Goal: Task Accomplishment & Management: Manage account settings

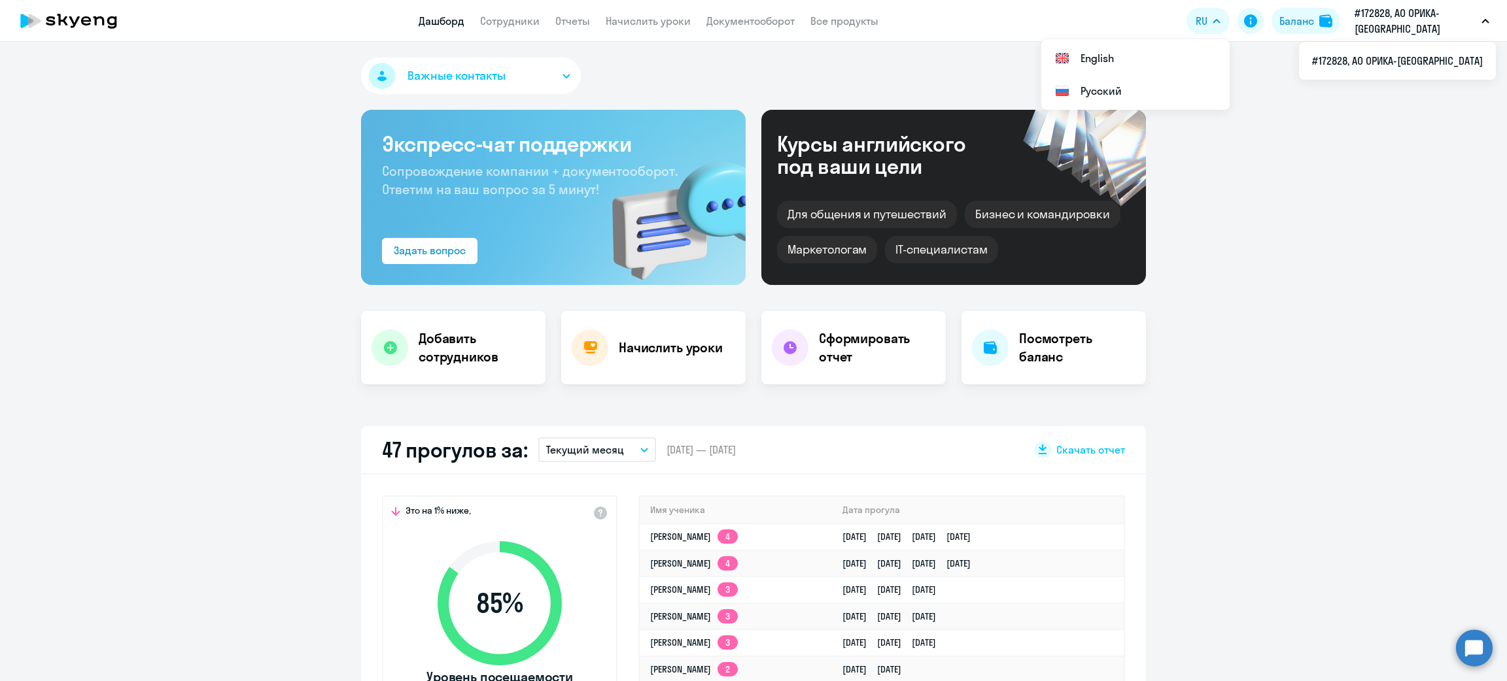
click at [498, 27] on app-menu-item-link "Сотрудники" at bounding box center [510, 21] width 60 height 16
click at [504, 22] on link "Сотрудники" at bounding box center [510, 20] width 60 height 13
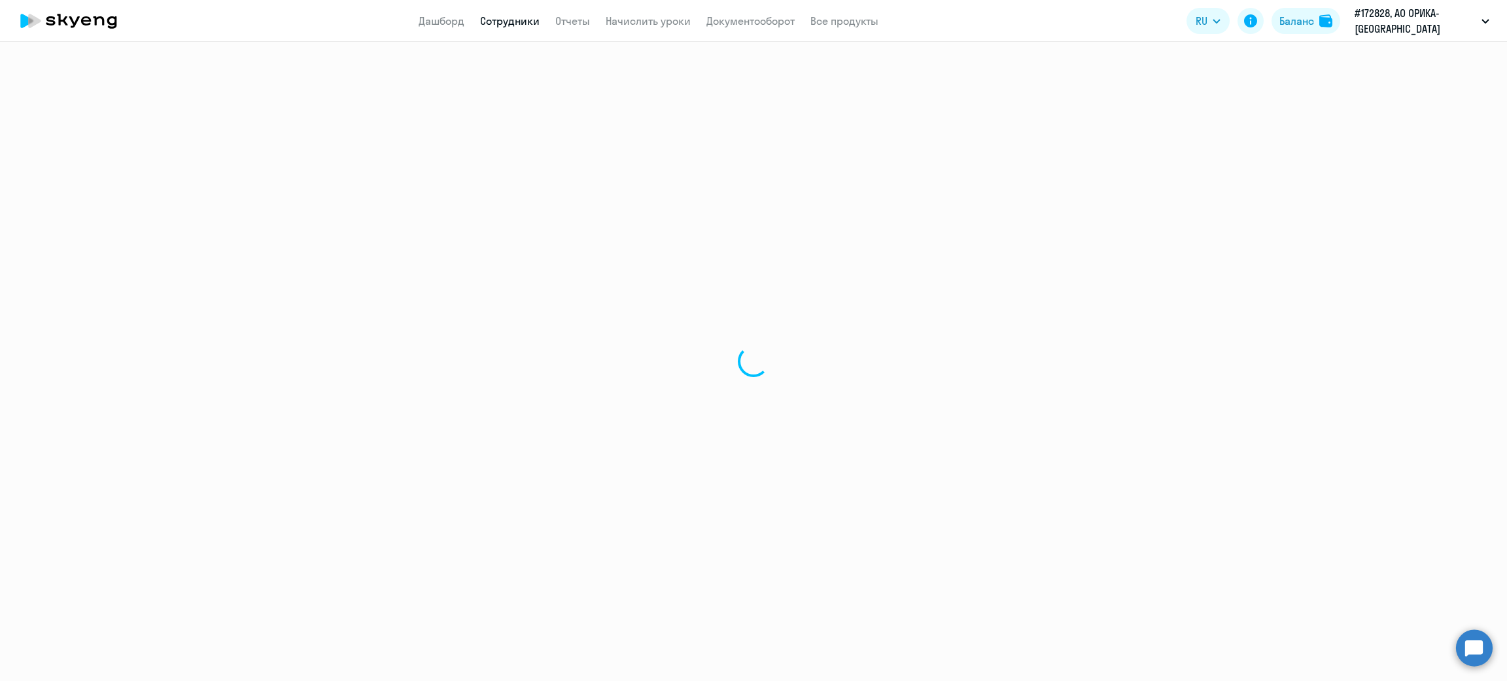
select select "30"
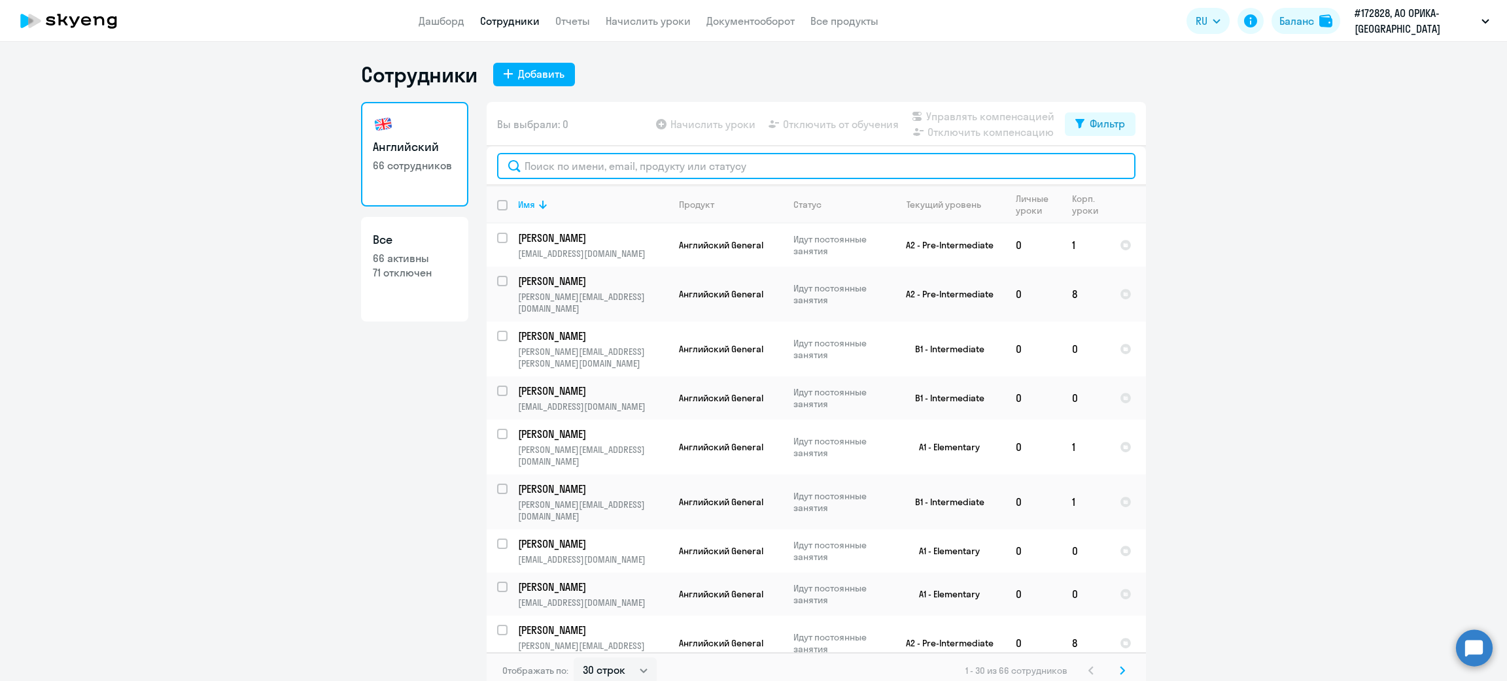
click at [694, 163] on input "text" at bounding box center [816, 166] width 638 height 26
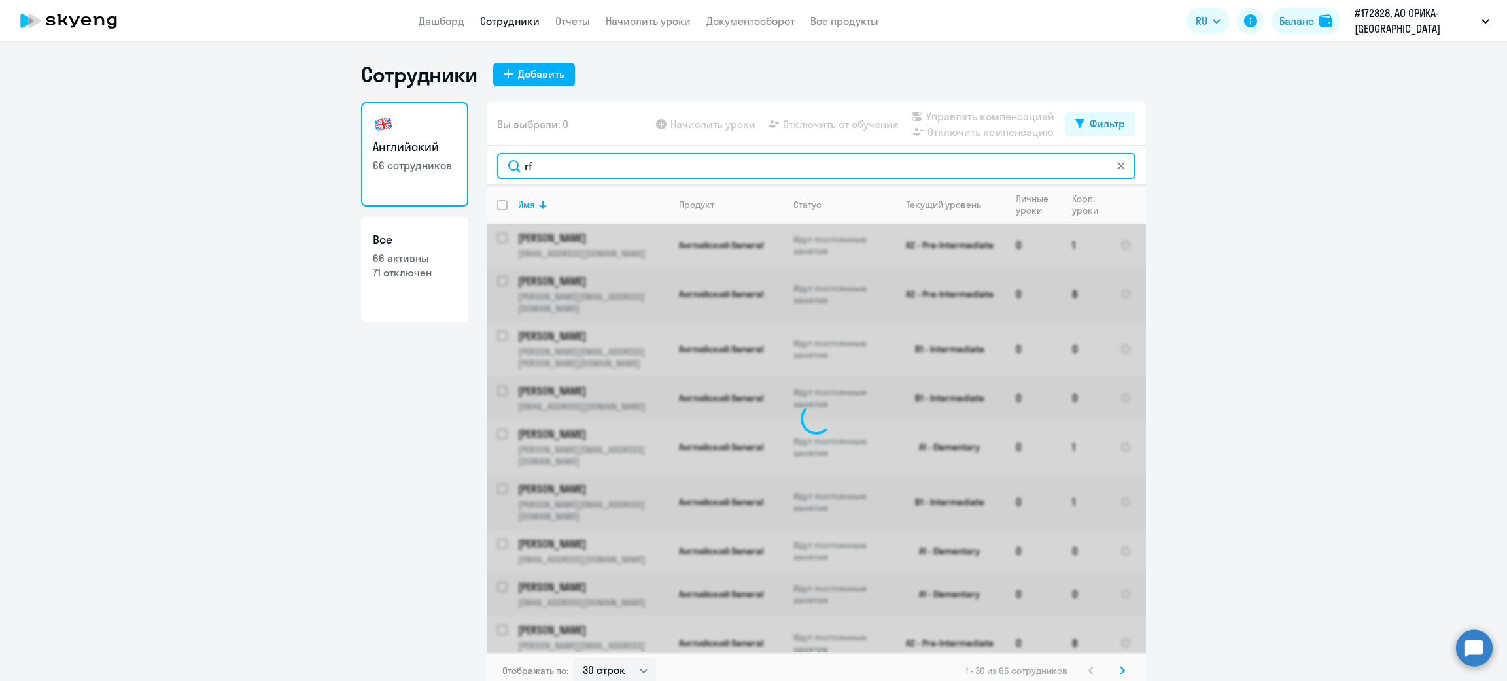
type input "r"
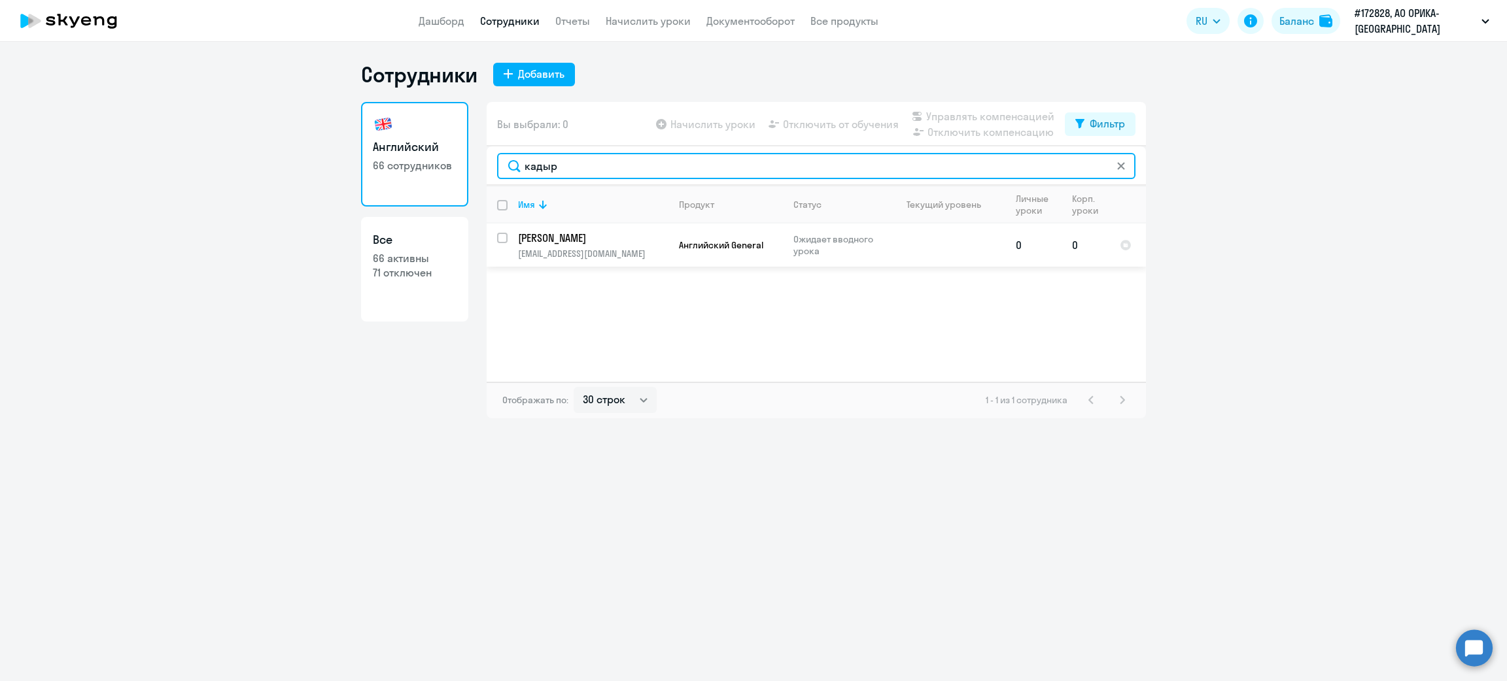
type input "кадыр"
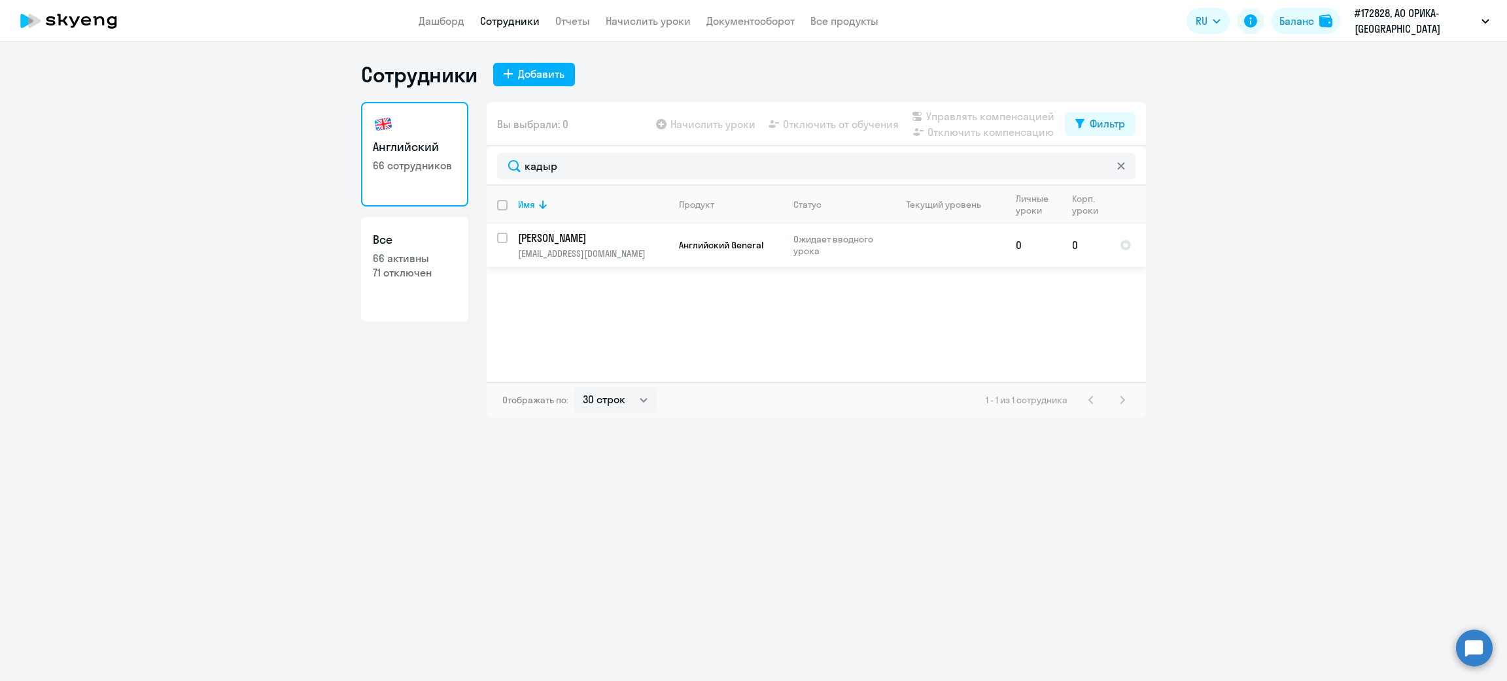
click at [502, 234] on input "select row 42829942" at bounding box center [510, 246] width 26 height 26
checkbox input "true"
click at [728, 126] on span "Начислить уроки" at bounding box center [712, 124] width 85 height 16
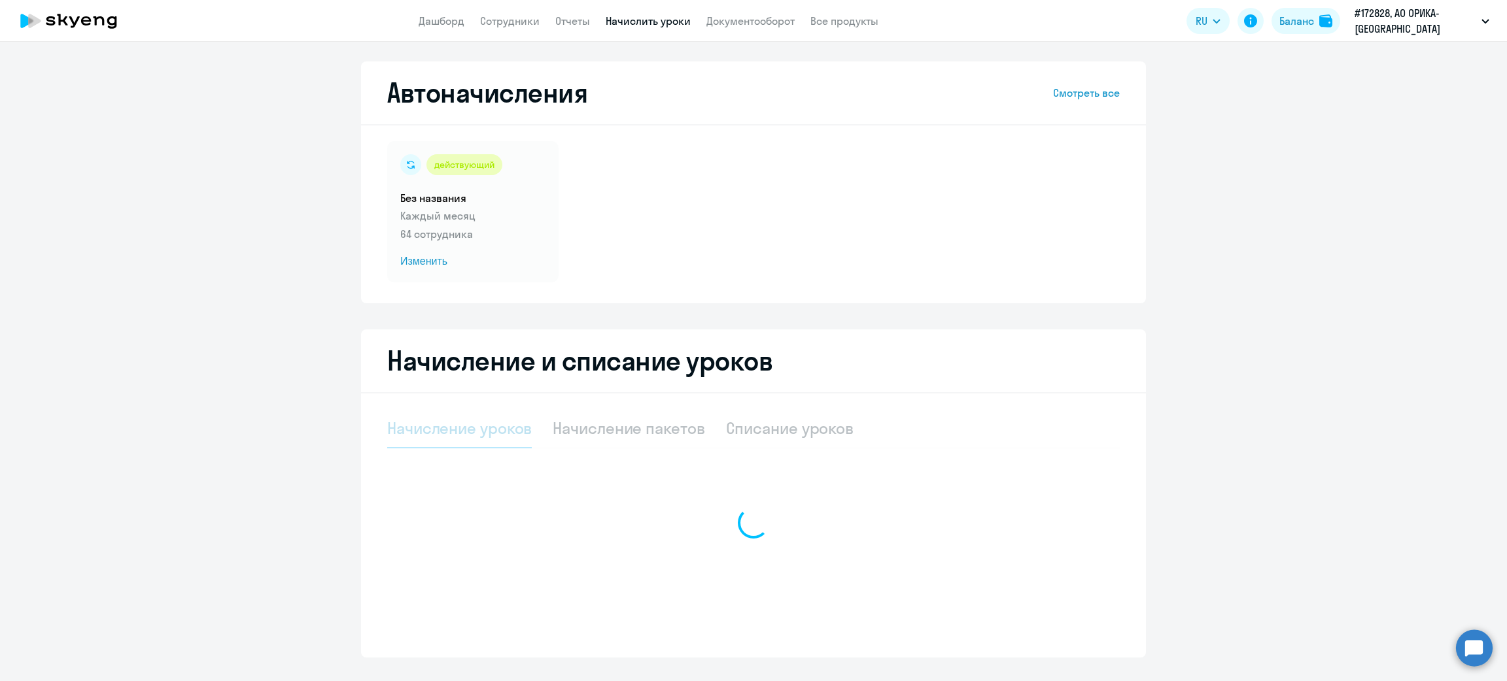
select select "10"
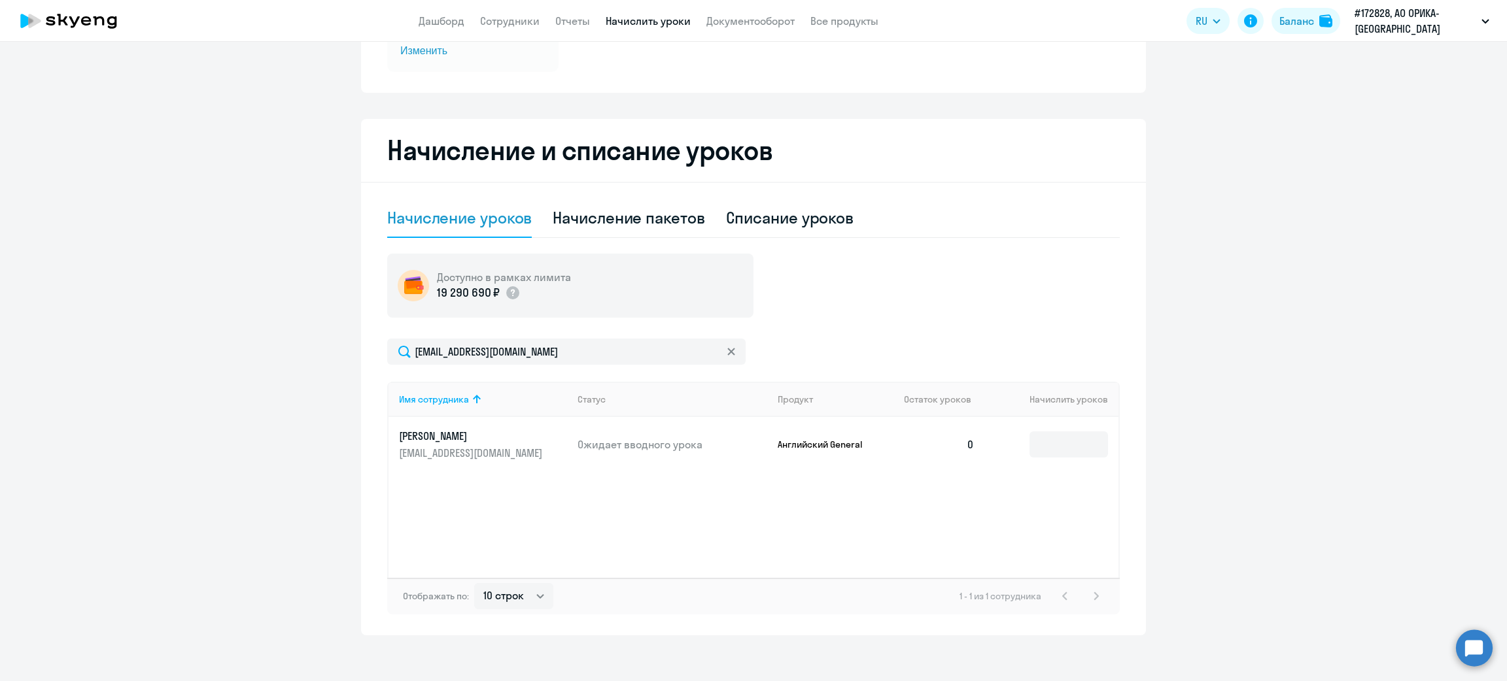
scroll to position [216, 0]
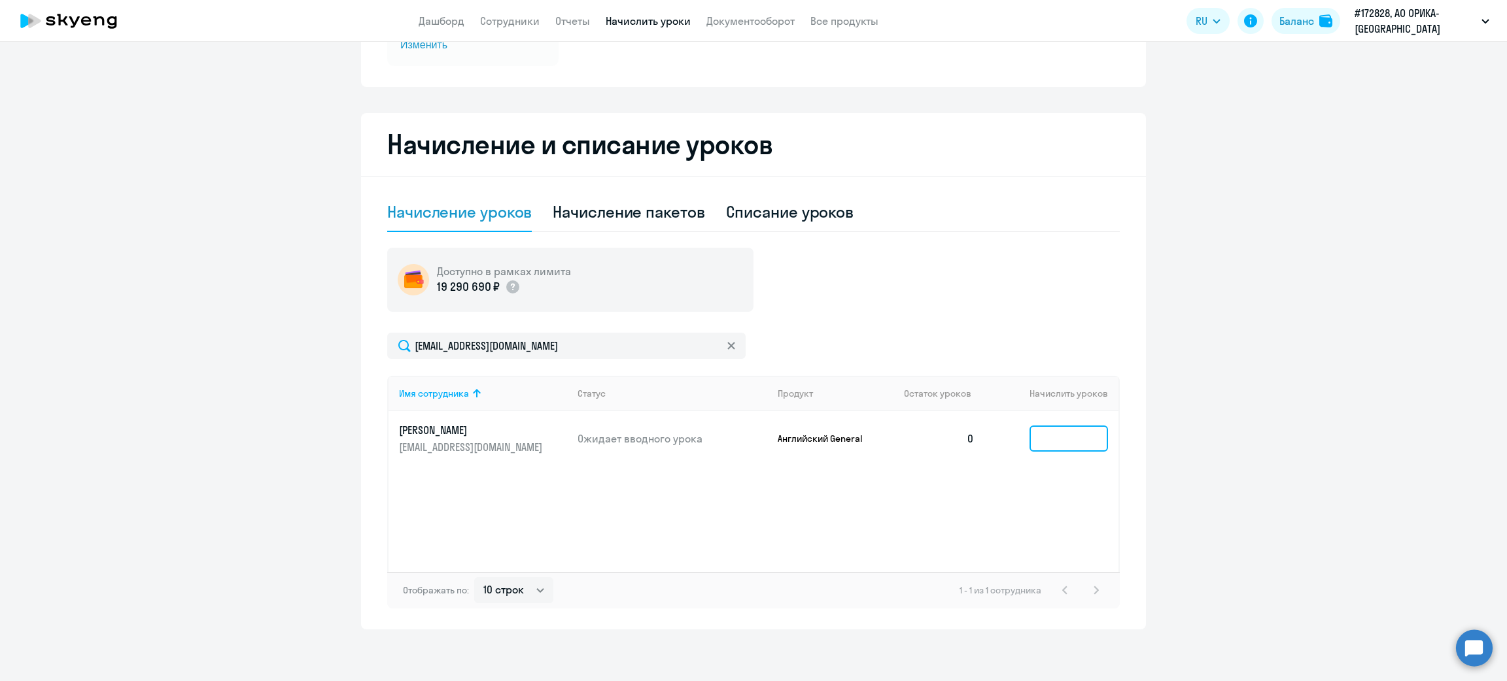
click at [1072, 433] on input at bounding box center [1068, 439] width 78 height 26
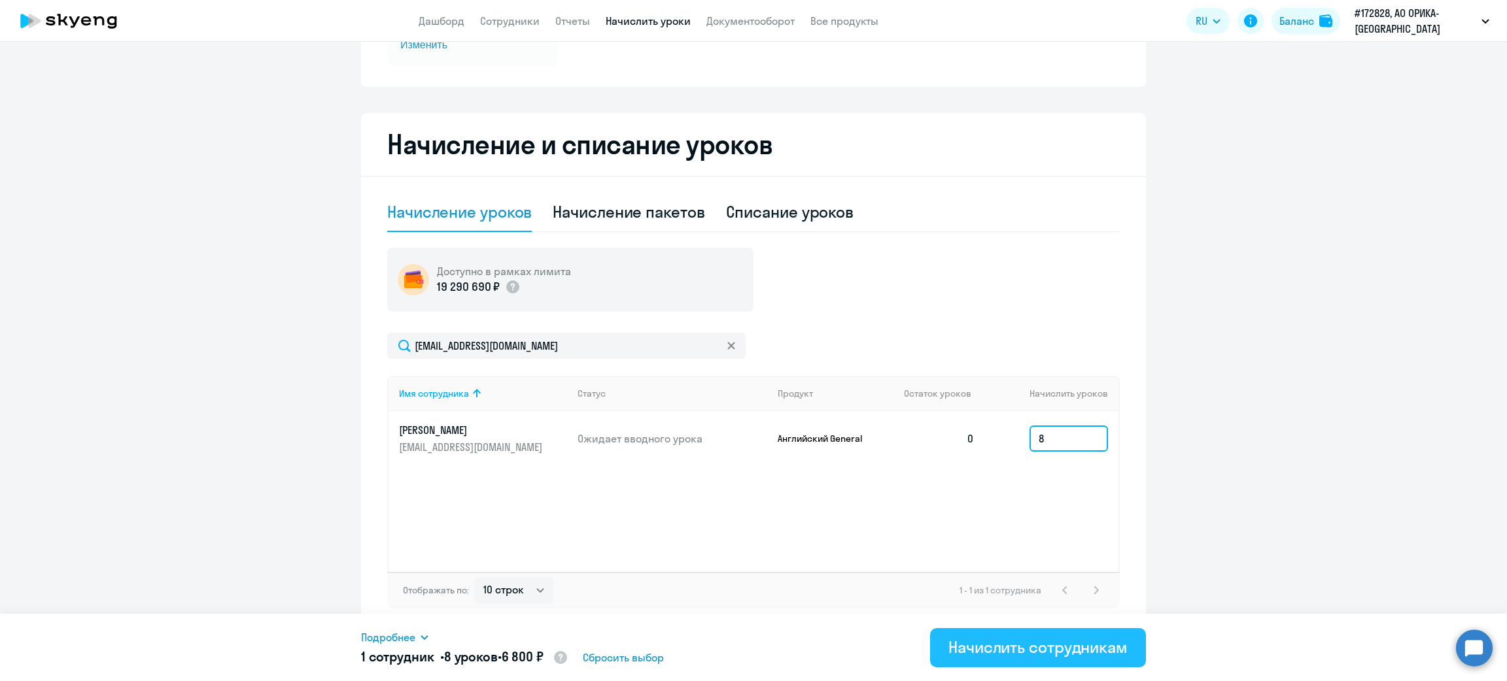
type input "8"
click at [1049, 653] on div "Начислить сотрудникам" at bounding box center [1037, 647] width 179 height 21
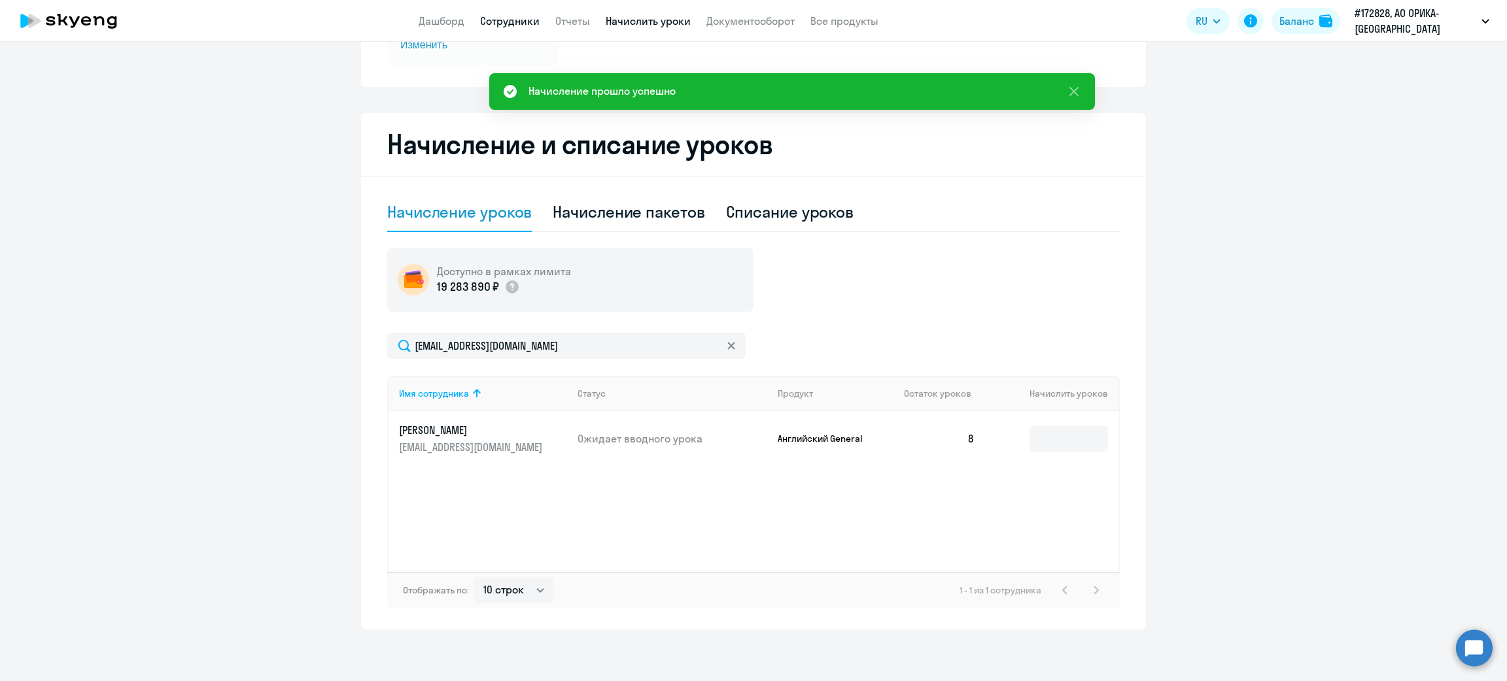
click at [508, 22] on link "Сотрудники" at bounding box center [510, 20] width 60 height 13
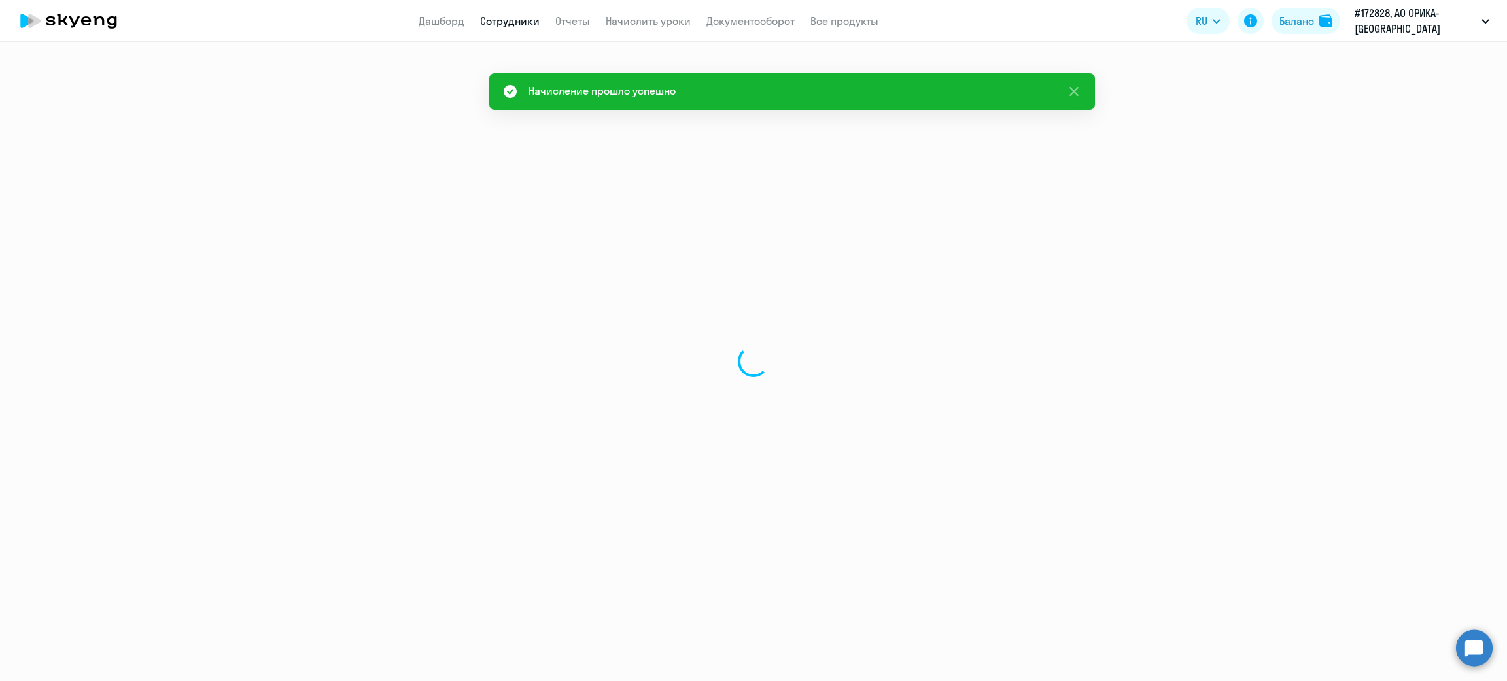
select select "30"
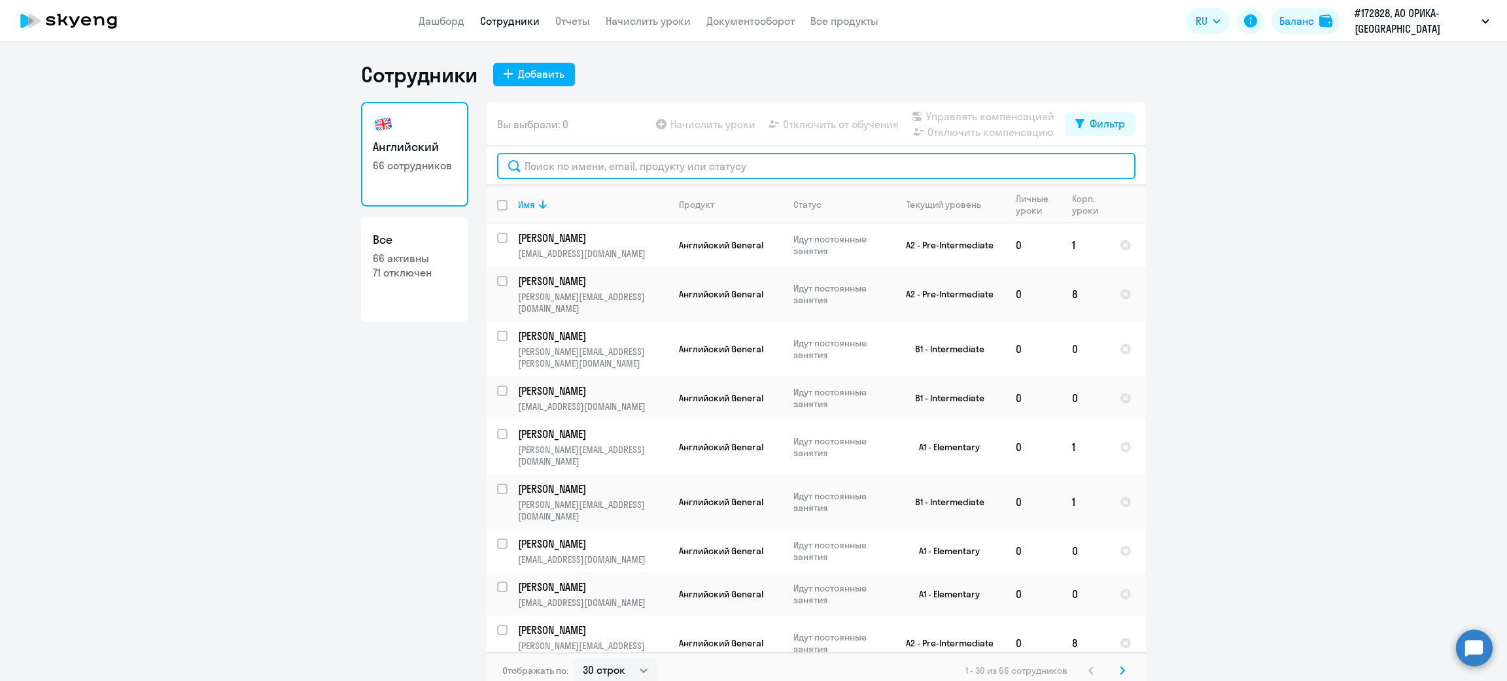
click at [649, 165] on input "text" at bounding box center [816, 166] width 638 height 26
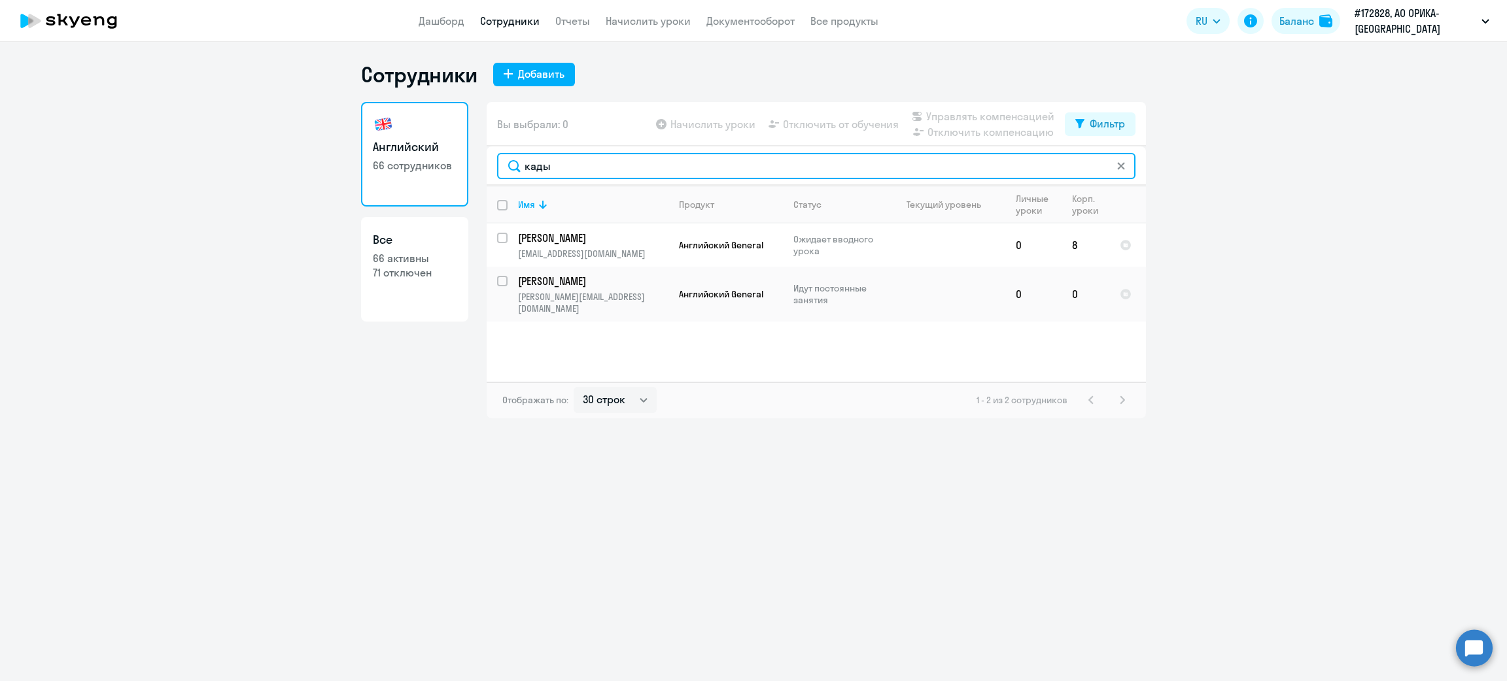
type input "кады"
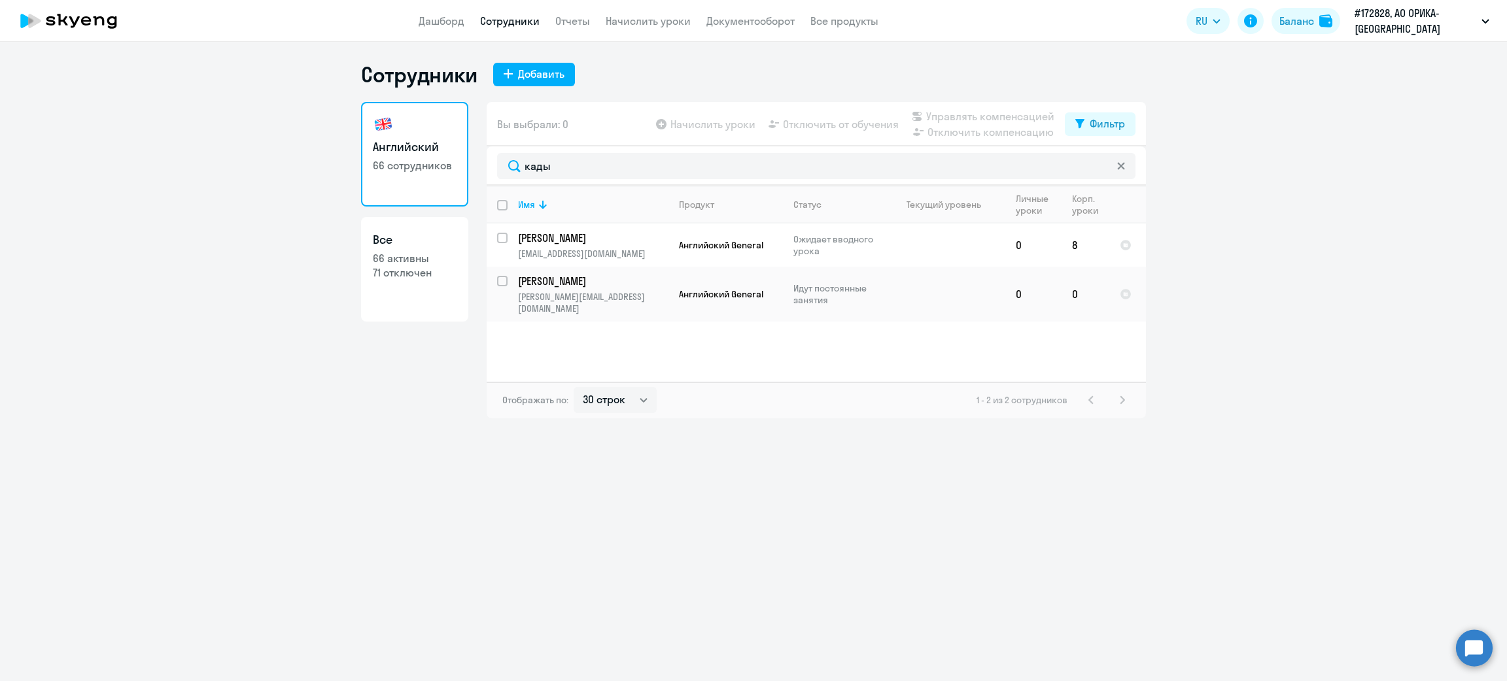
click at [516, 22] on link "Сотрудники" at bounding box center [510, 20] width 60 height 13
click at [453, 24] on link "Дашборд" at bounding box center [442, 20] width 46 height 13
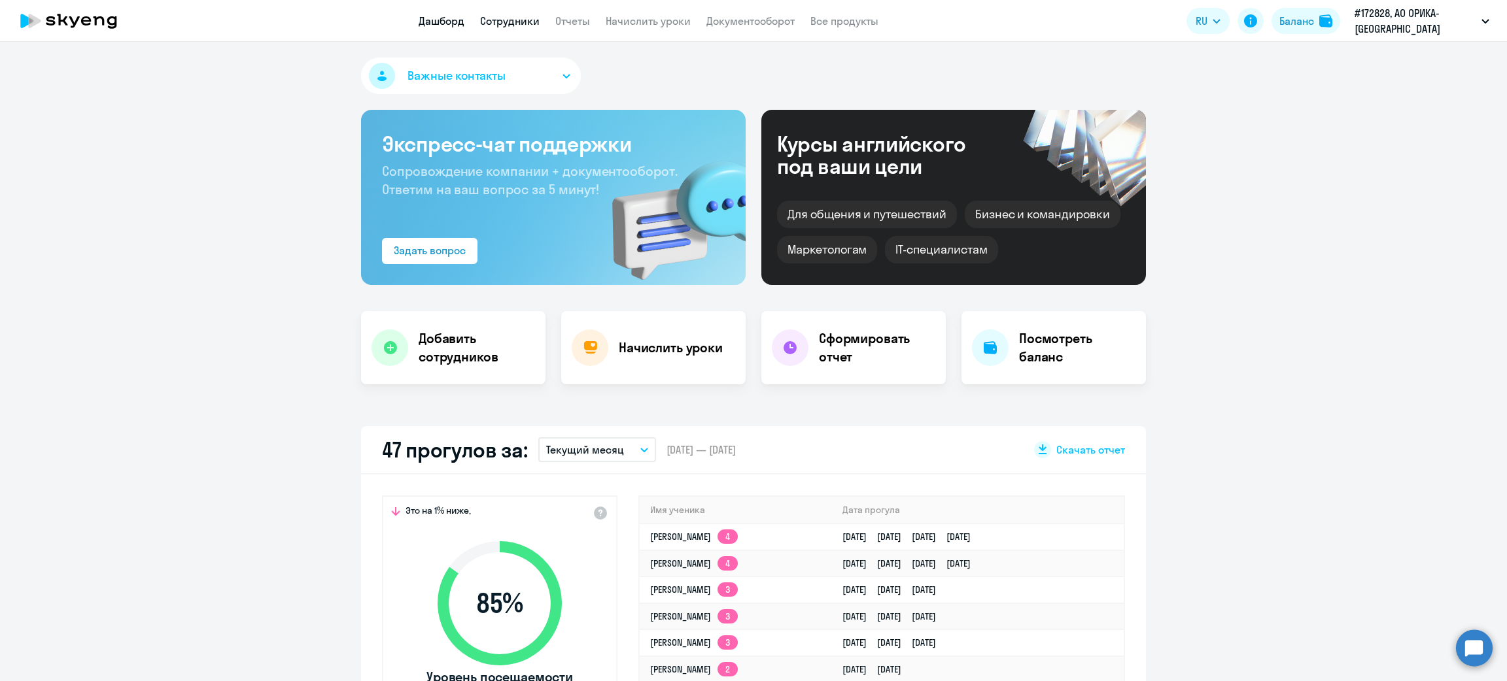
click at [521, 27] on link "Сотрудники" at bounding box center [510, 20] width 60 height 13
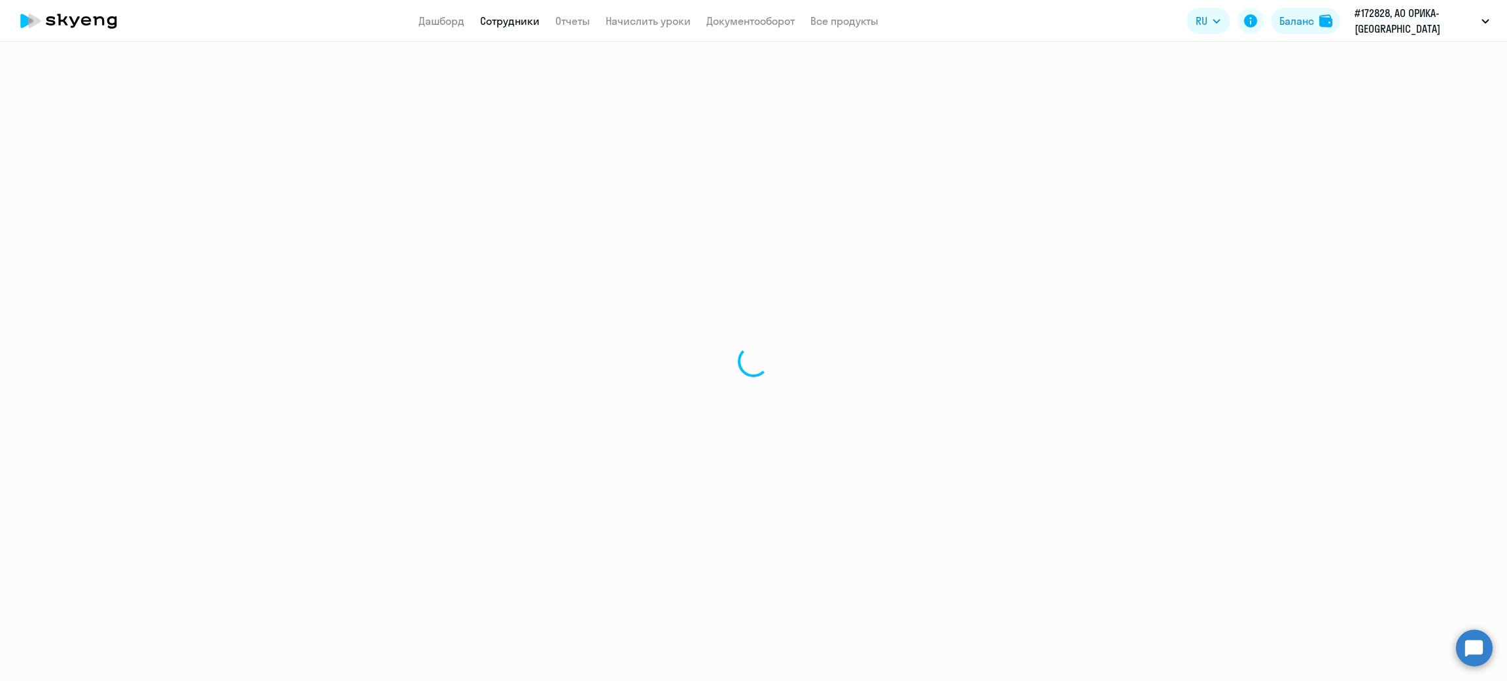
select select "30"
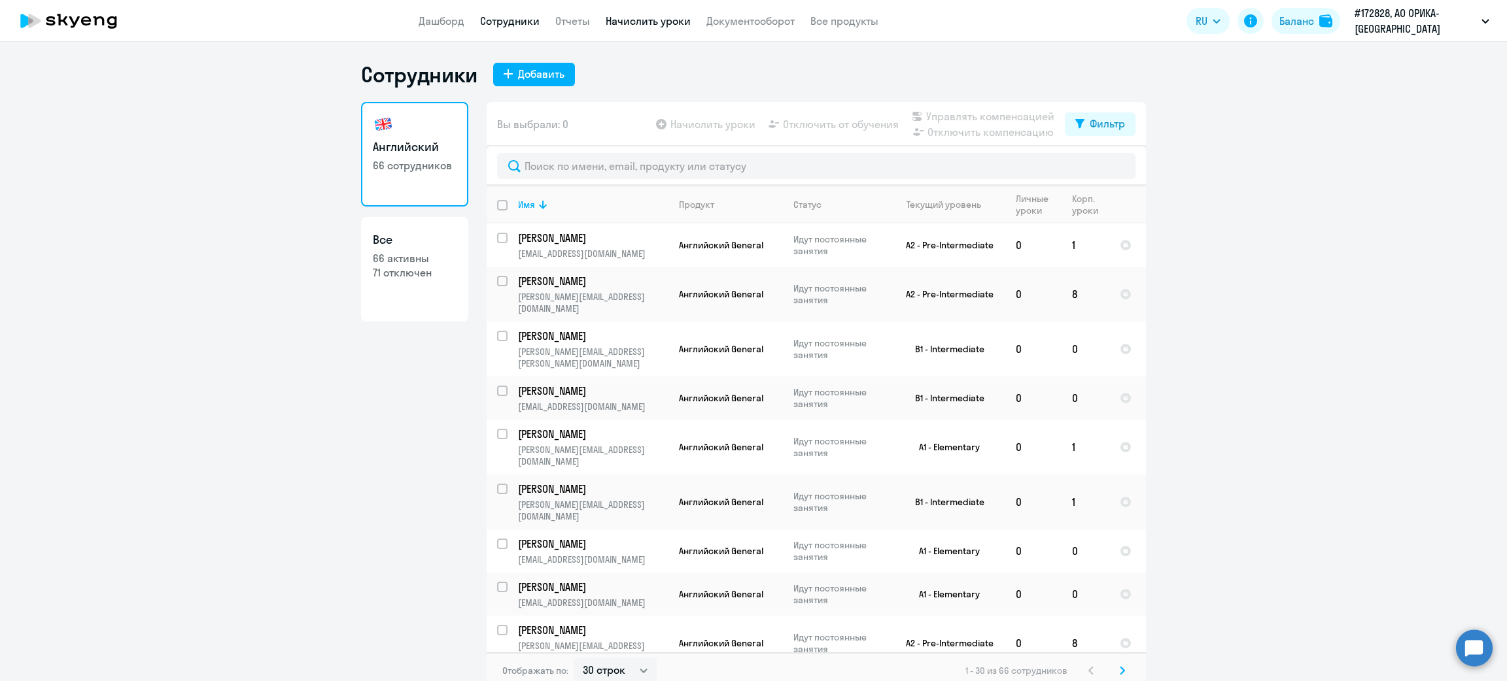
click at [645, 22] on link "Начислить уроки" at bounding box center [648, 20] width 85 height 13
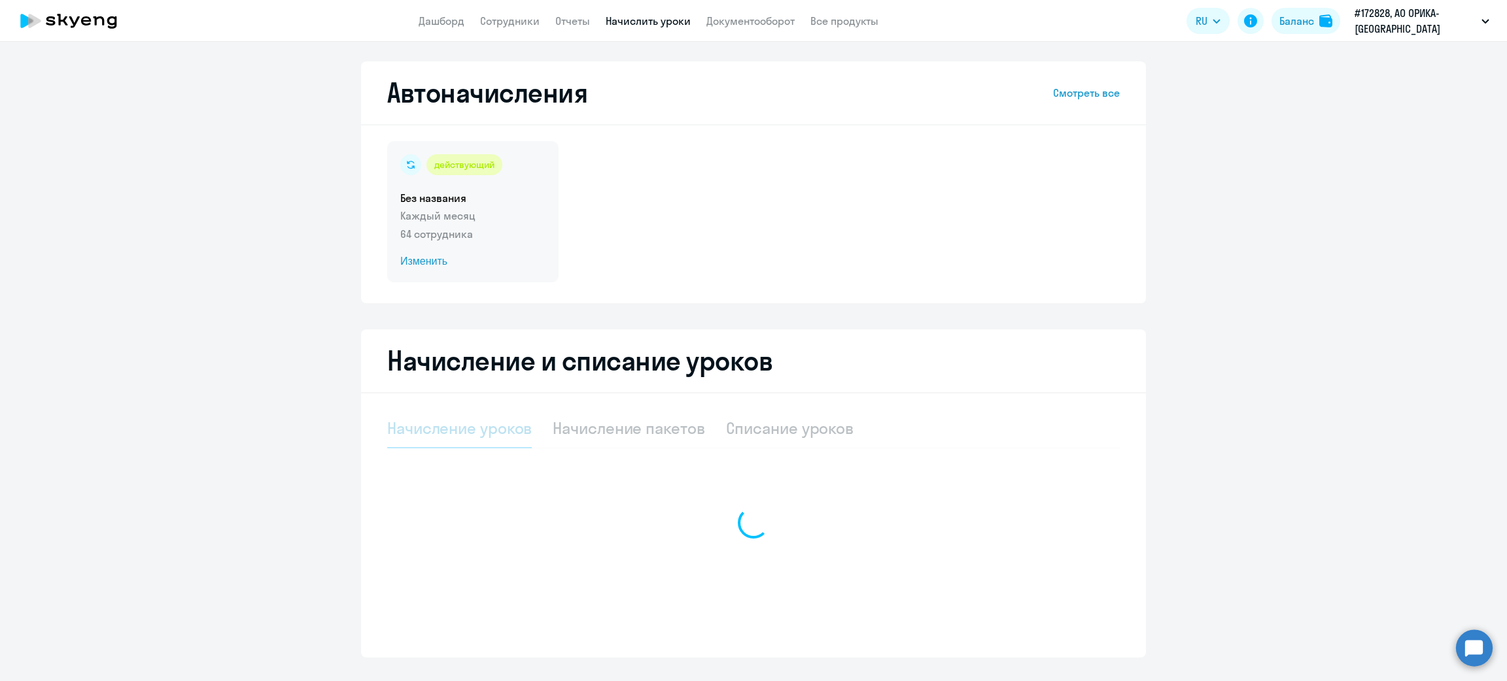
select select "10"
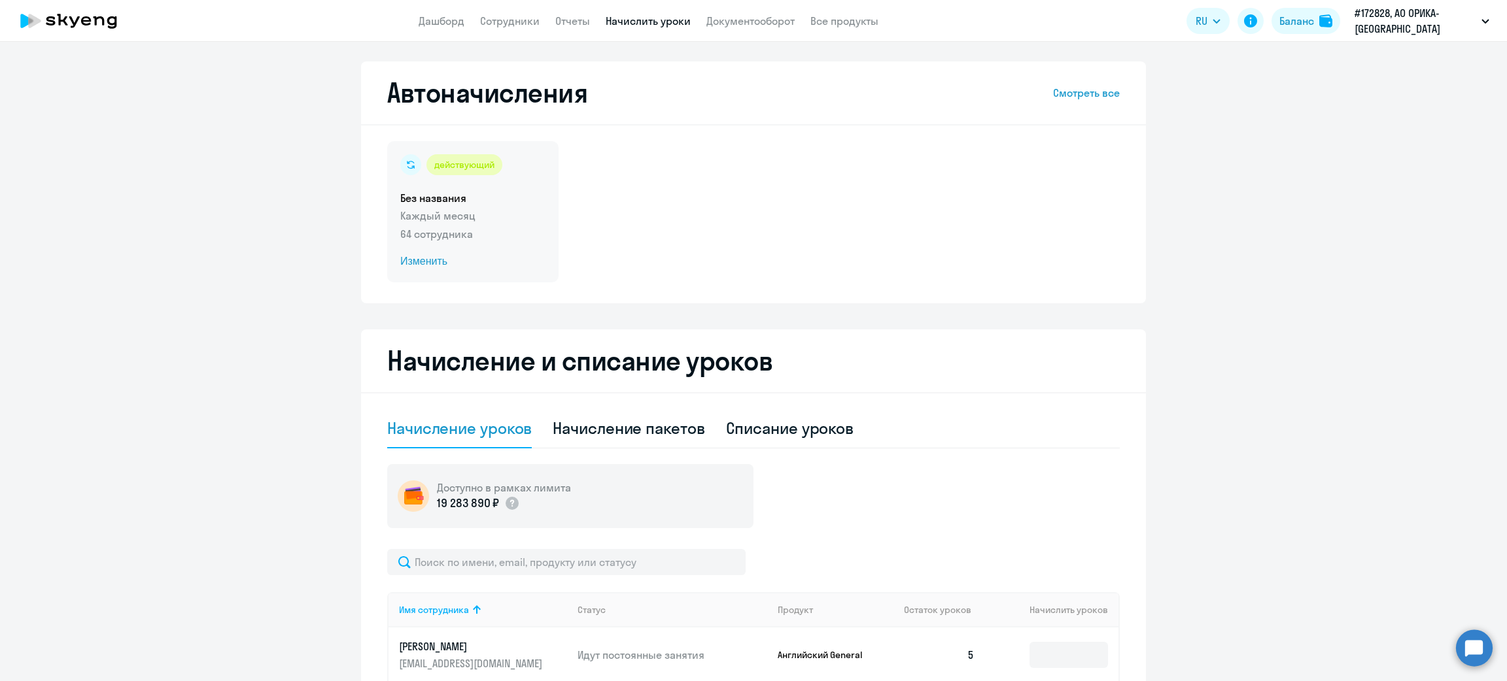
click at [415, 263] on span "Изменить" at bounding box center [472, 262] width 145 height 16
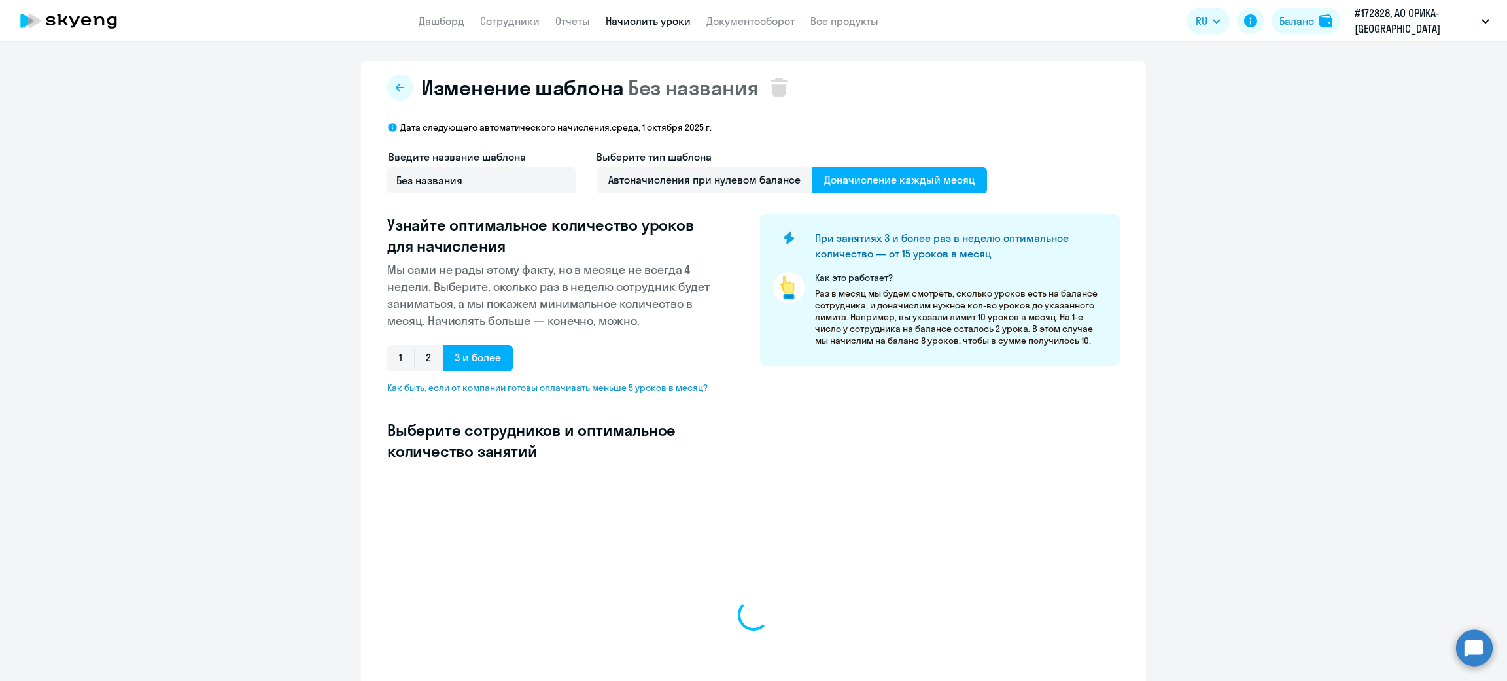
select select "10"
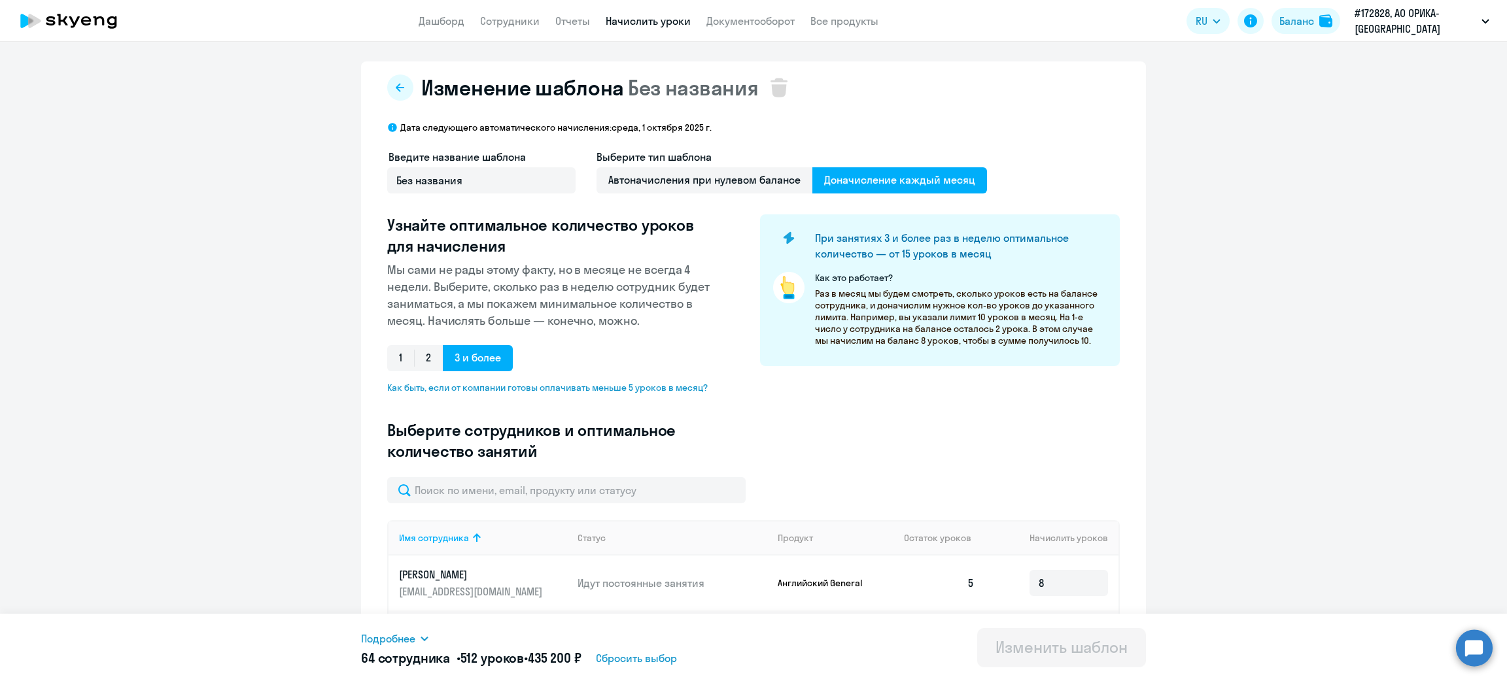
scroll to position [392, 0]
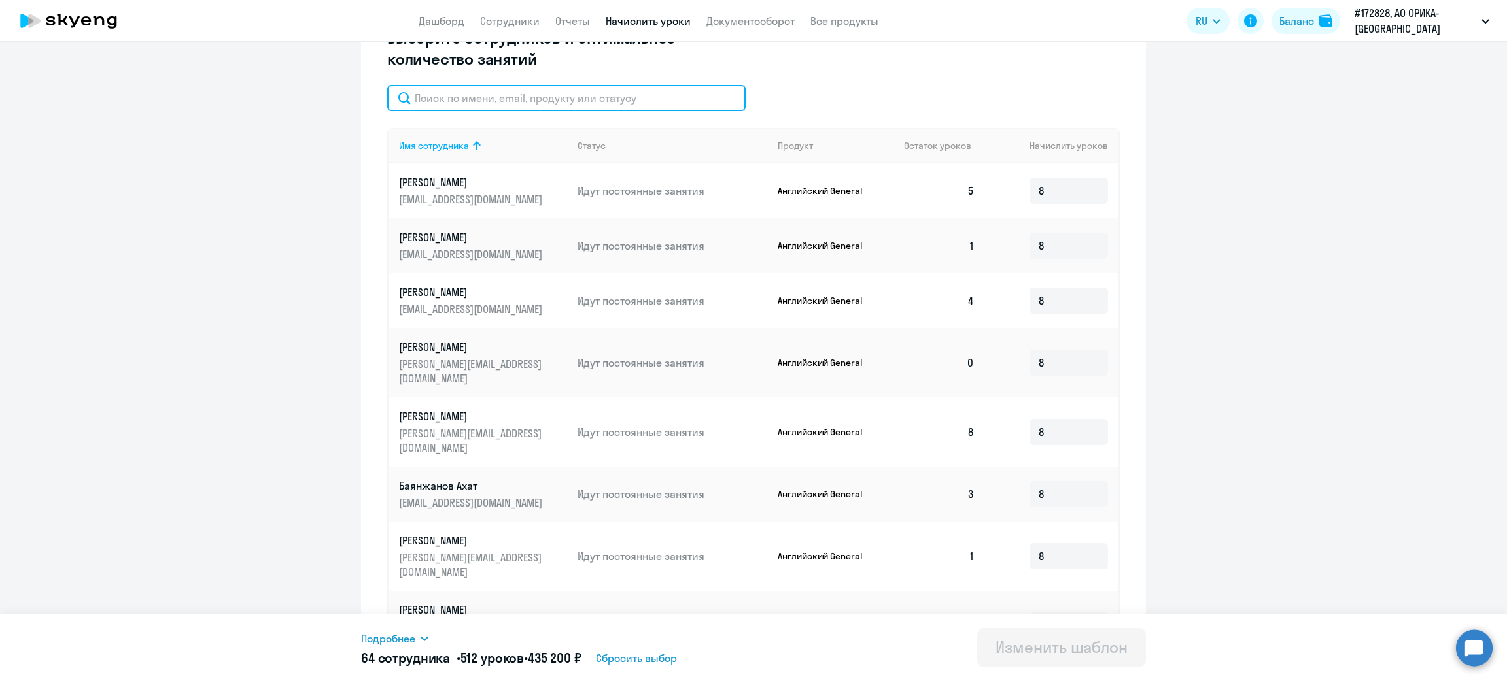
click at [614, 97] on input "text" at bounding box center [566, 98] width 358 height 26
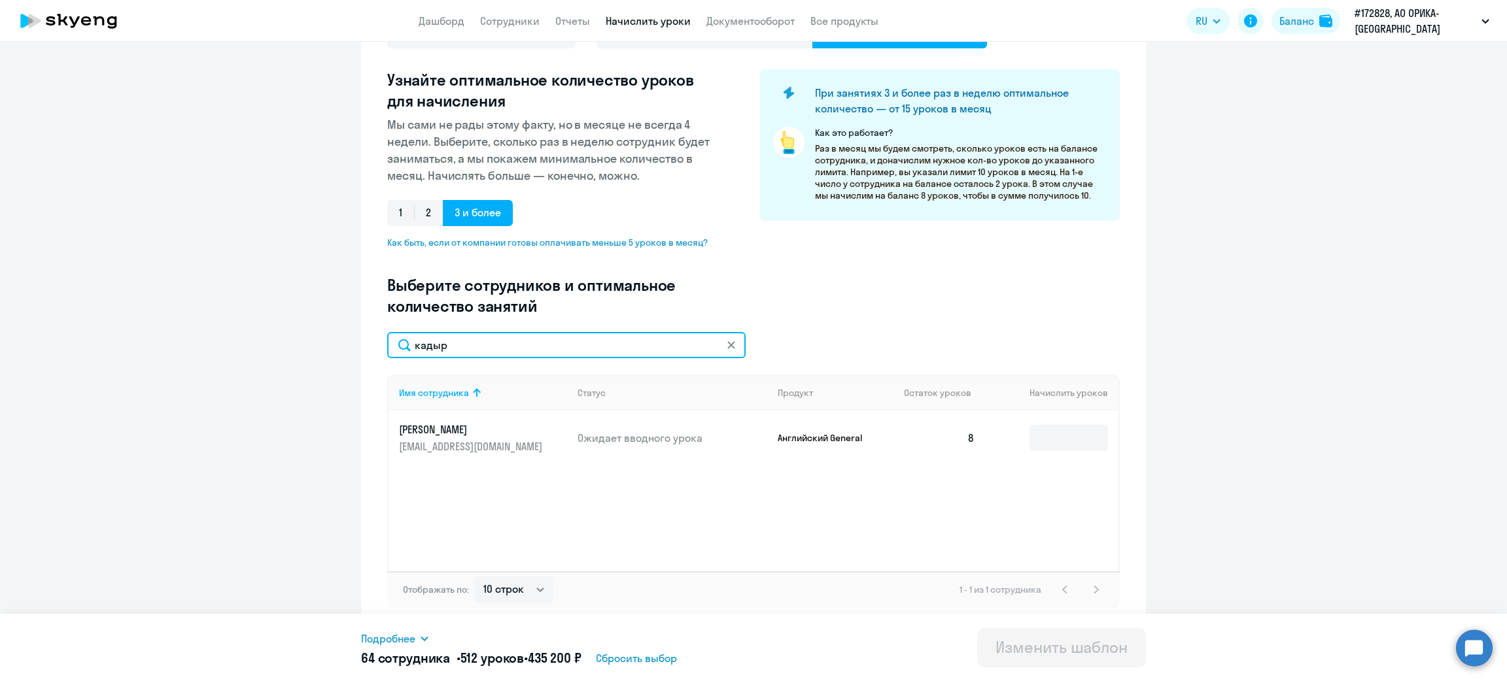
scroll to position [144, 0]
type input "кадыр"
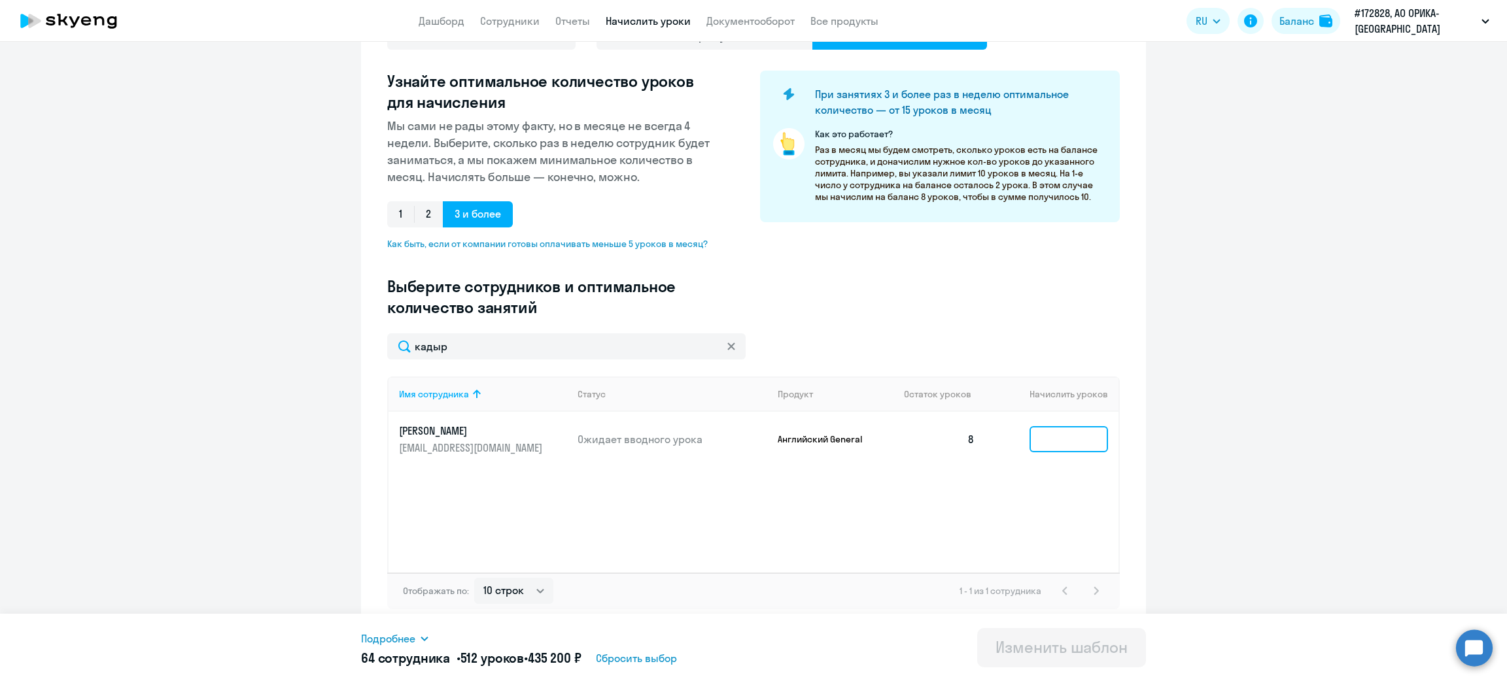
click at [1061, 441] on input at bounding box center [1068, 439] width 78 height 26
type input "8"
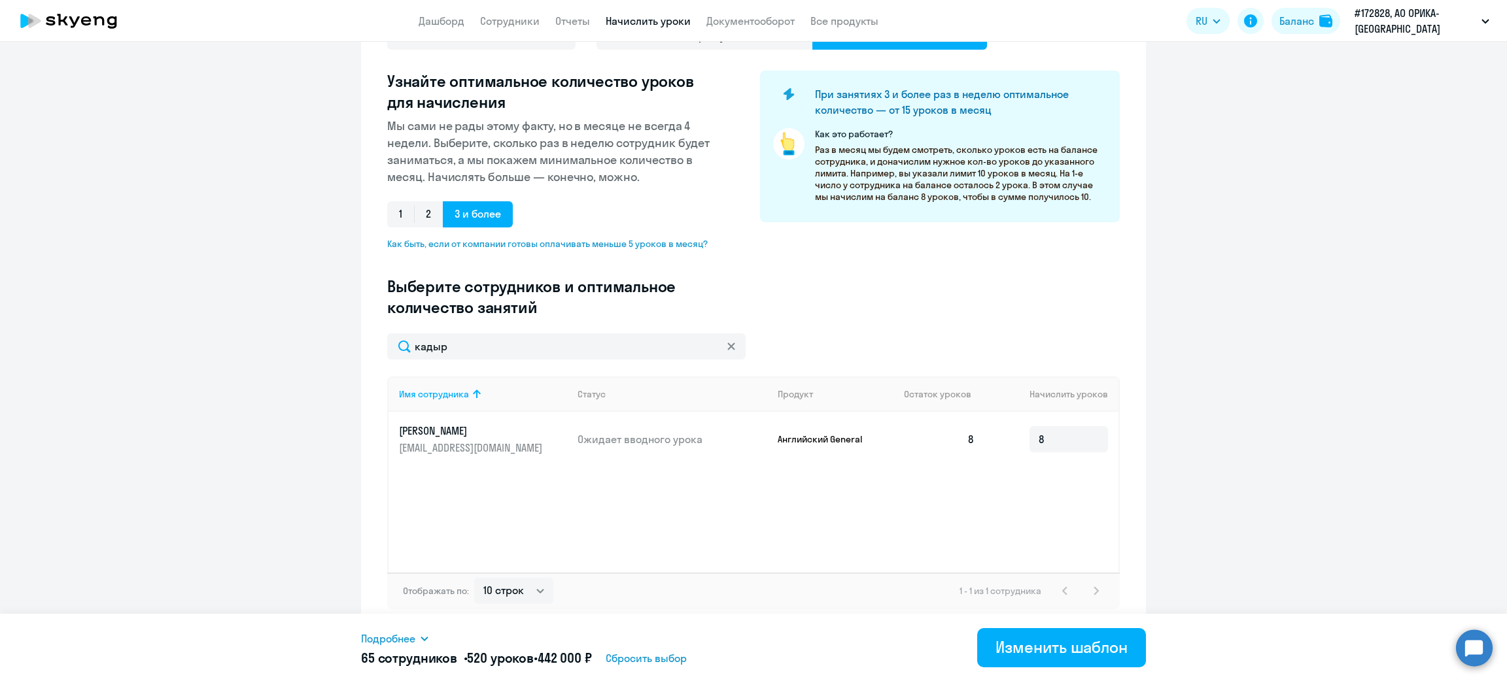
drag, startPoint x: 1088, startPoint y: 634, endPoint x: 1088, endPoint y: 626, distance: 7.8
click at [1088, 626] on div "Подробнее Имя сотрудника Продукт Начислить уроков [PERSON_NAME] General 8 [PERS…" at bounding box center [753, 648] width 785 height 68
click at [1087, 647] on div "Изменить шаблон" at bounding box center [1061, 647] width 132 height 21
